Goal: Information Seeking & Learning: Understand process/instructions

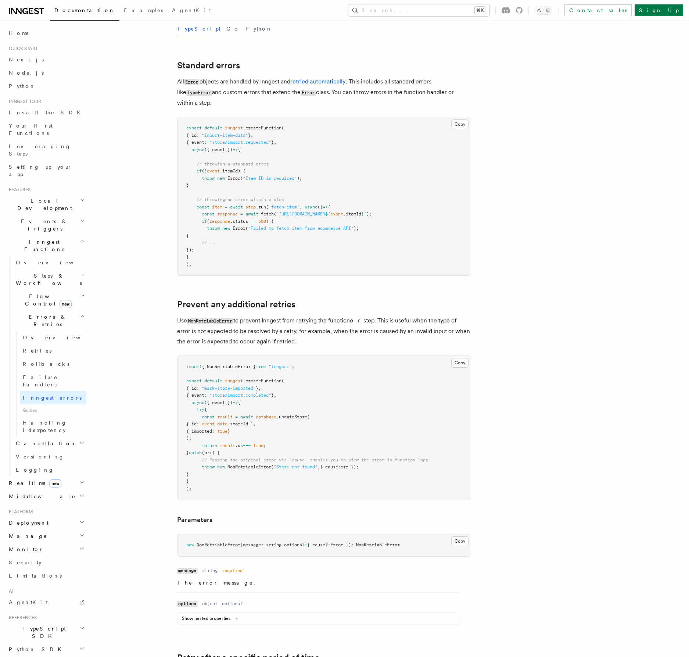
scroll to position [114, 0]
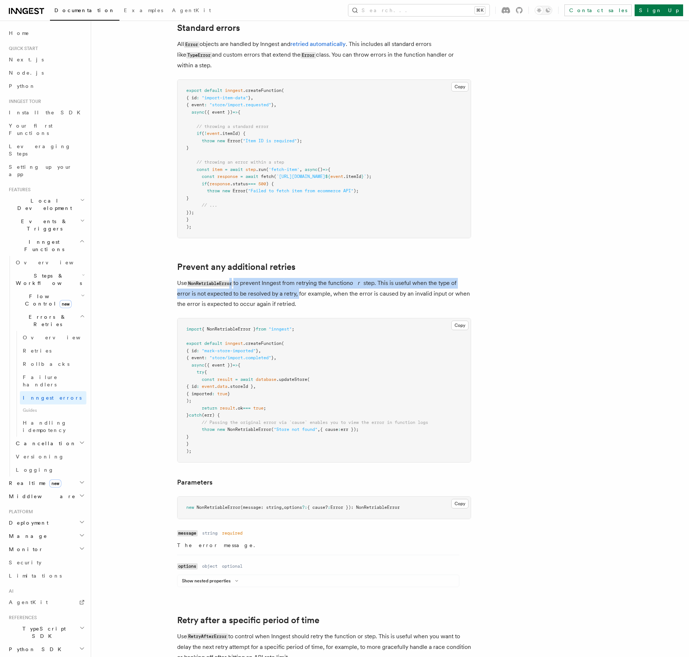
drag, startPoint x: 234, startPoint y: 286, endPoint x: 302, endPoint y: 300, distance: 69.2
click at [283, 296] on p "Use NonRetriableError to prevent Inngest from retrying the function or step. Th…" at bounding box center [324, 293] width 294 height 31
click at [314, 302] on p "Use NonRetriableError to prevent Inngest from retrying the function or step. Th…" at bounding box center [324, 293] width 294 height 31
drag, startPoint x: 296, startPoint y: 305, endPoint x: 412, endPoint y: 270, distance: 121.4
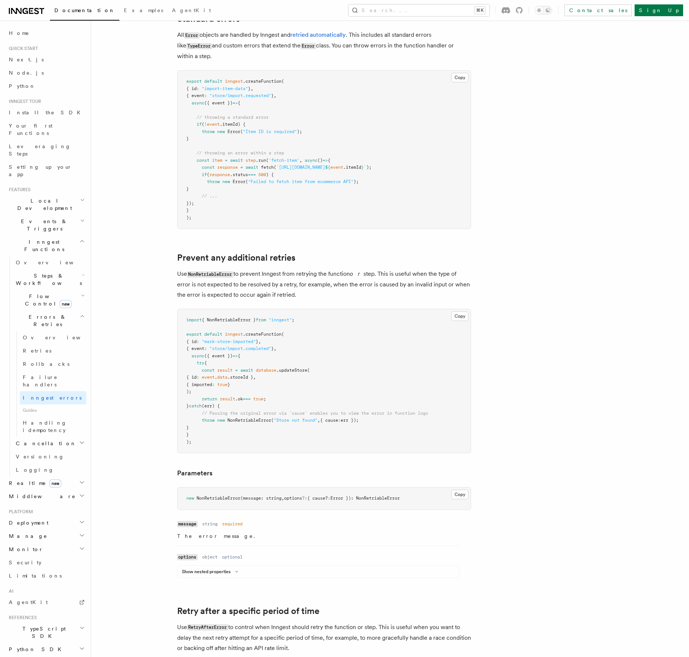
scroll to position [182, 0]
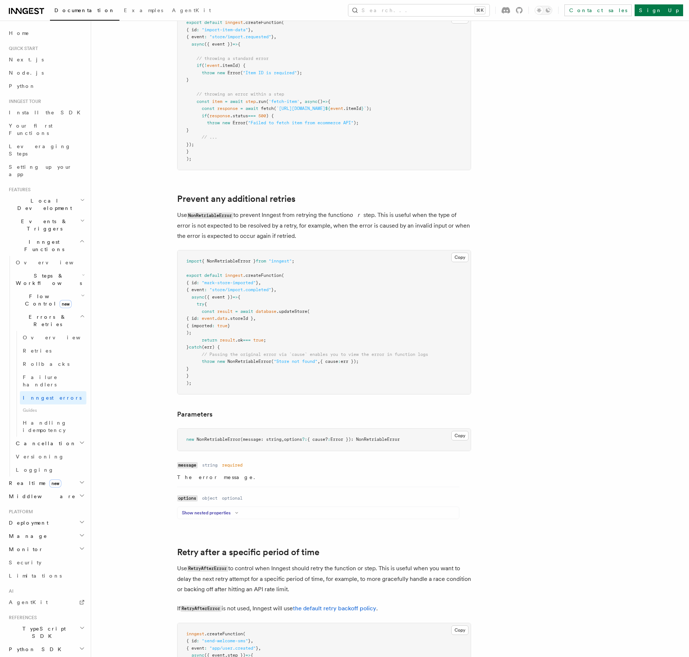
click at [224, 512] on button "Show nested properties" at bounding box center [211, 513] width 59 height 6
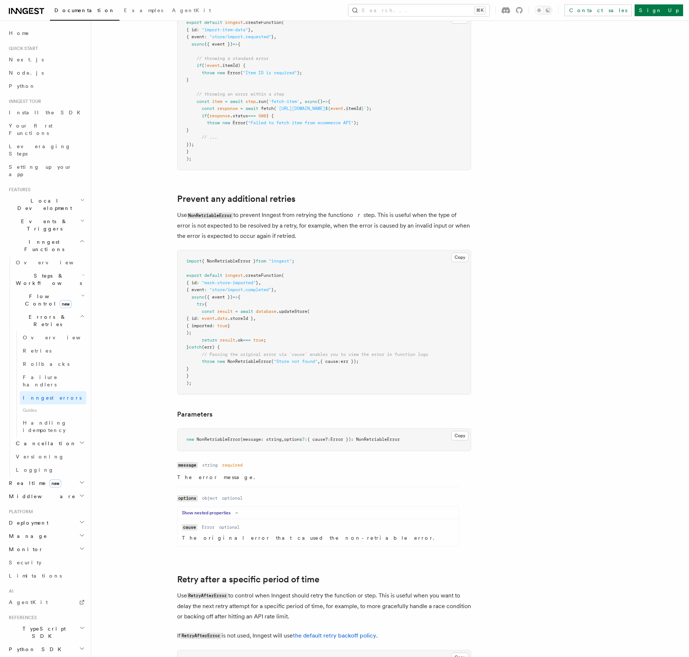
click at [223, 511] on button "Show nested properties" at bounding box center [211, 513] width 59 height 6
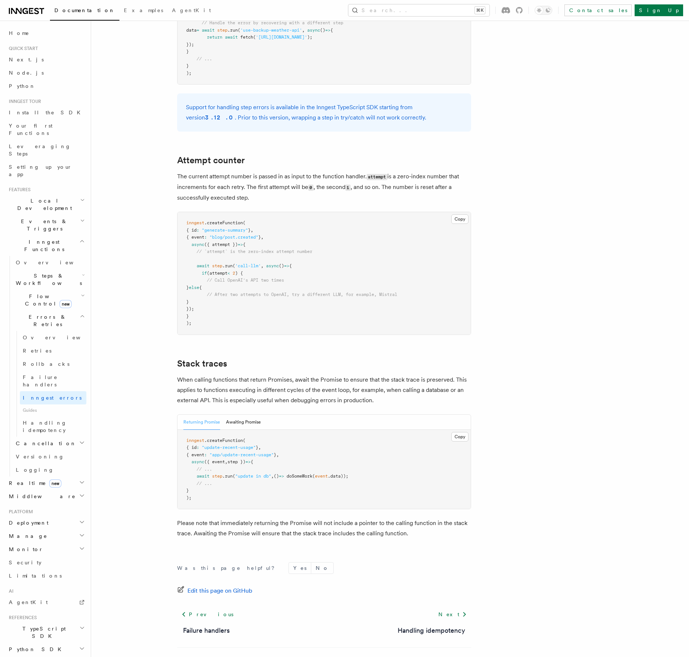
scroll to position [1337, 0]
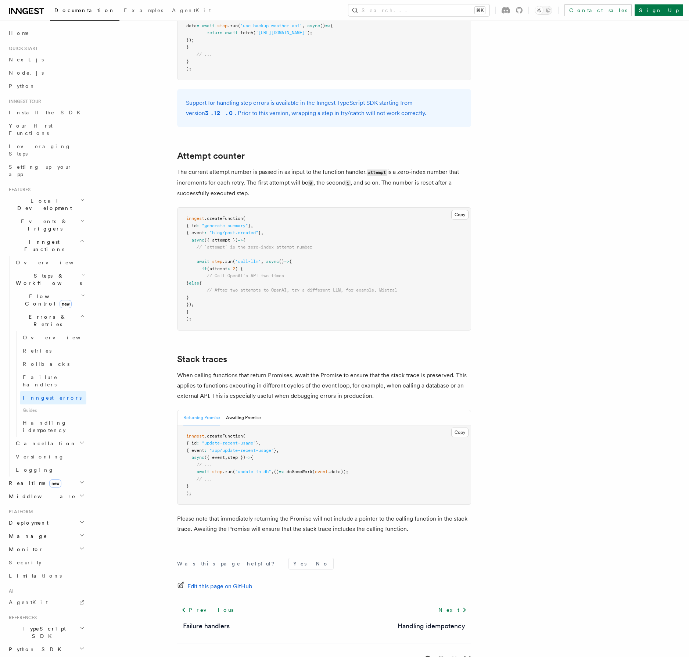
click at [440, 514] on p "Please note that immediately returning the Promise will not include a pointer t…" at bounding box center [324, 524] width 294 height 21
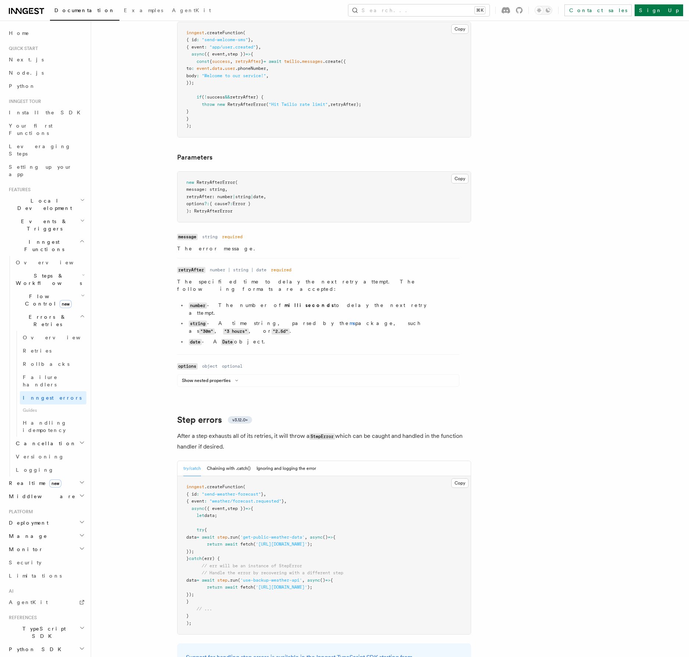
scroll to position [0, 0]
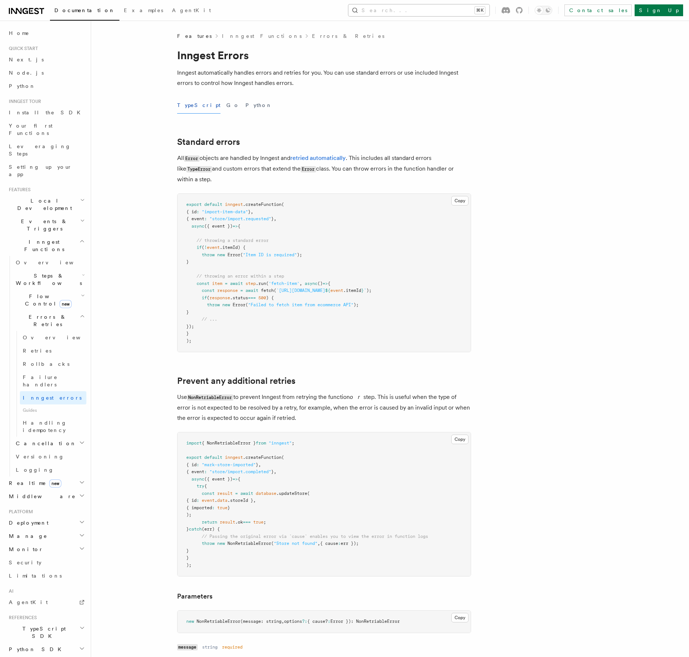
click at [434, 12] on button "Search... ⌘K" at bounding box center [418, 10] width 141 height 12
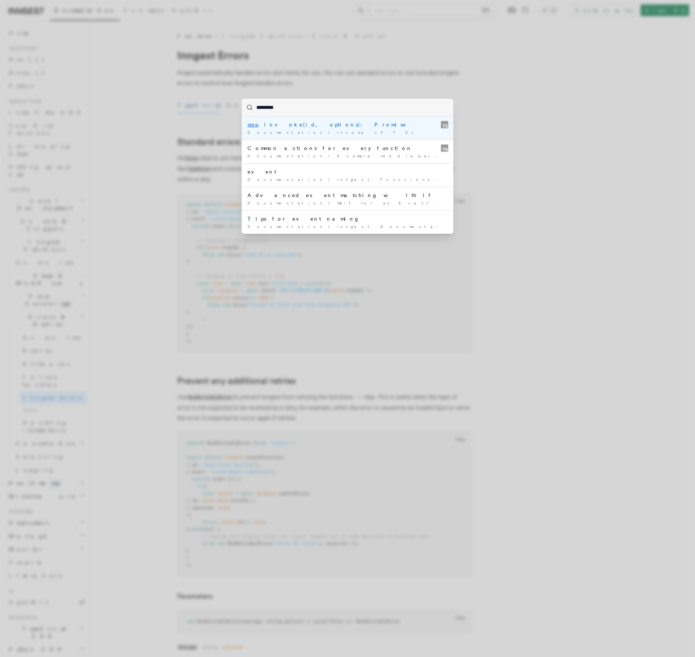
type input "*********"
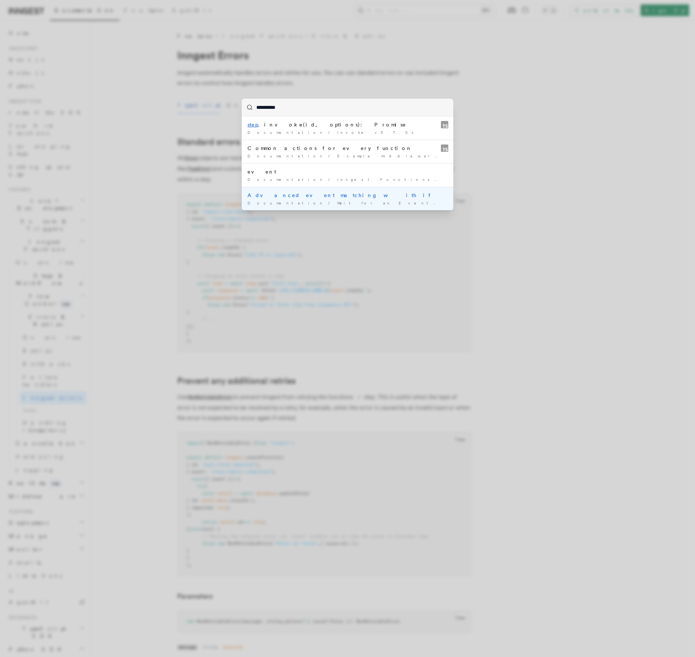
click at [377, 203] on div "Documentation / Wait for an Event / Examples /" at bounding box center [347, 203] width 200 height 6
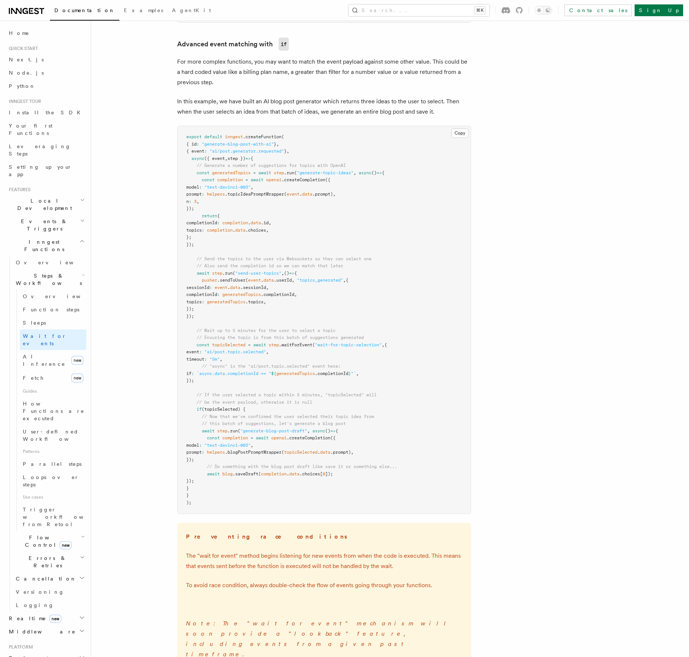
scroll to position [651, 0]
